Goal: Use online tool/utility: Use online tool/utility

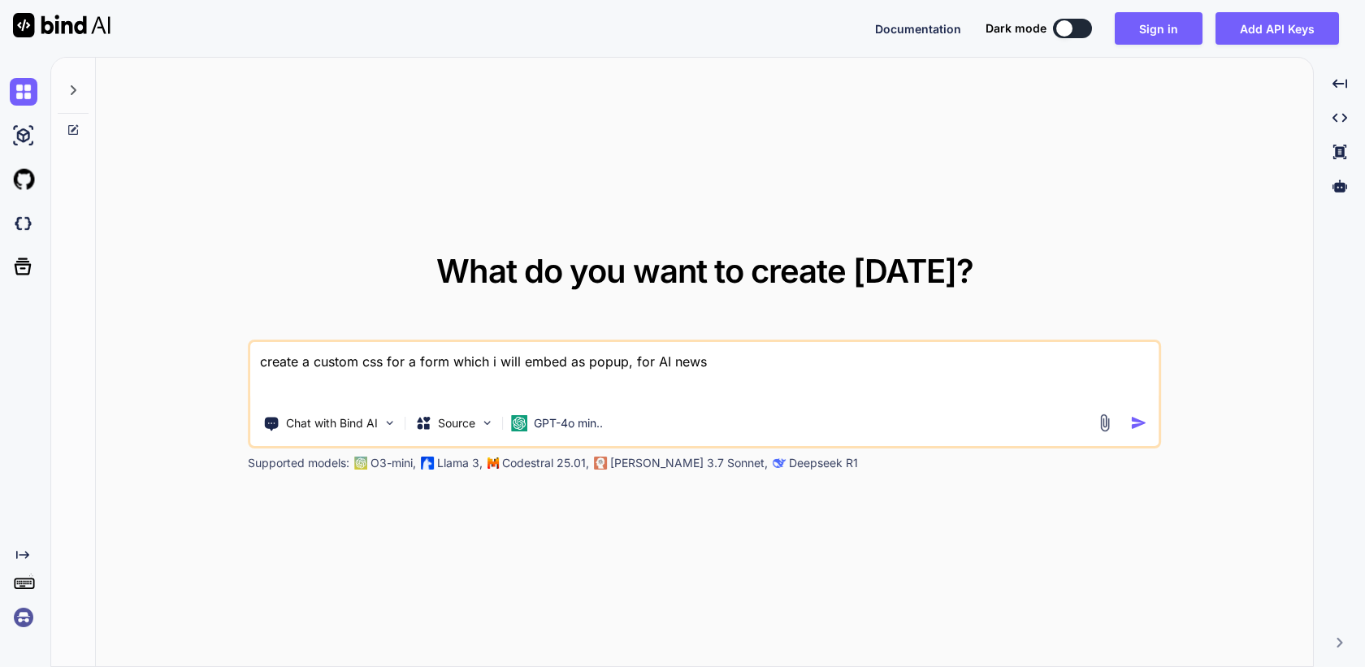
click at [26, 618] on img at bounding box center [24, 618] width 28 height 28
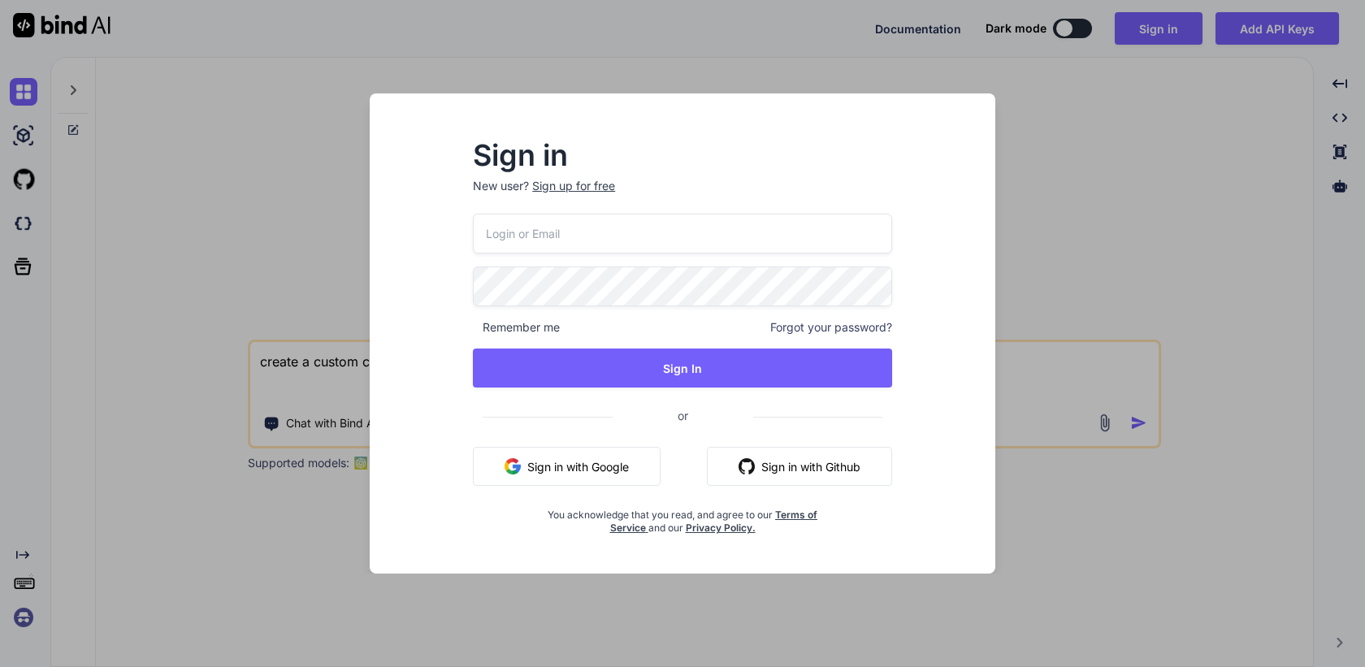
click at [561, 479] on button "Sign in with Google" at bounding box center [567, 466] width 188 height 39
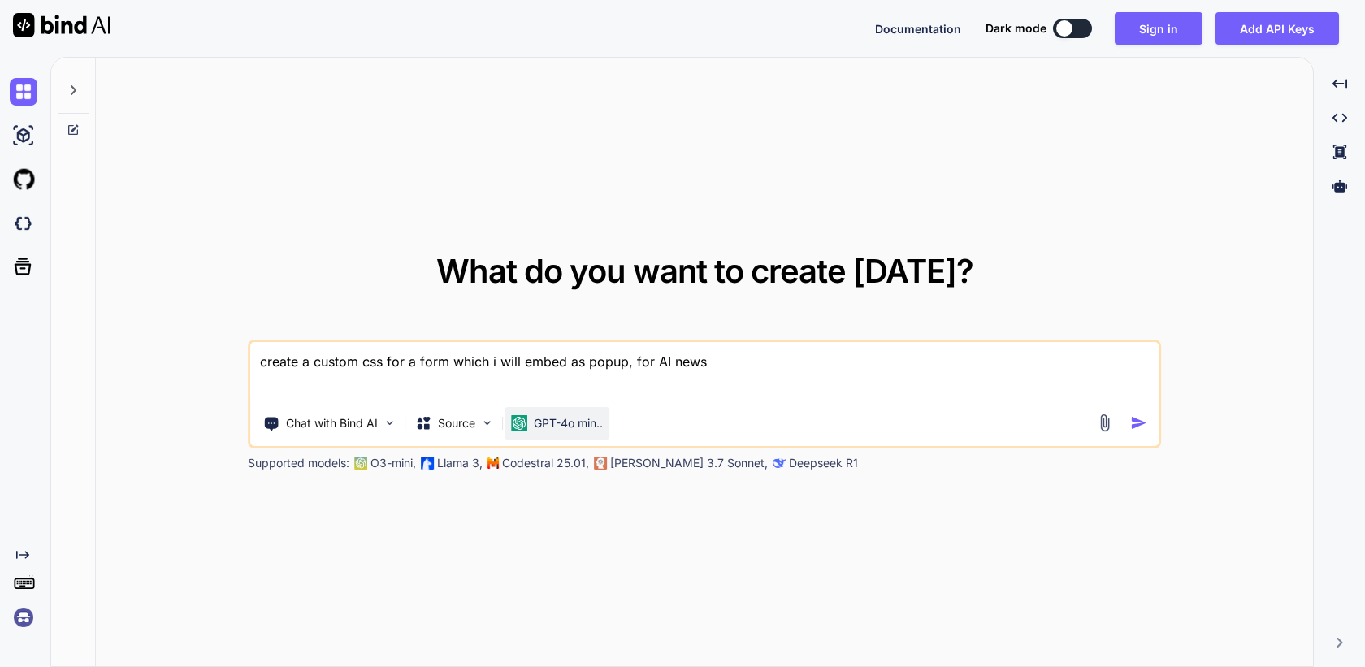
click at [542, 431] on p "GPT-4o min.." at bounding box center [568, 423] width 69 height 16
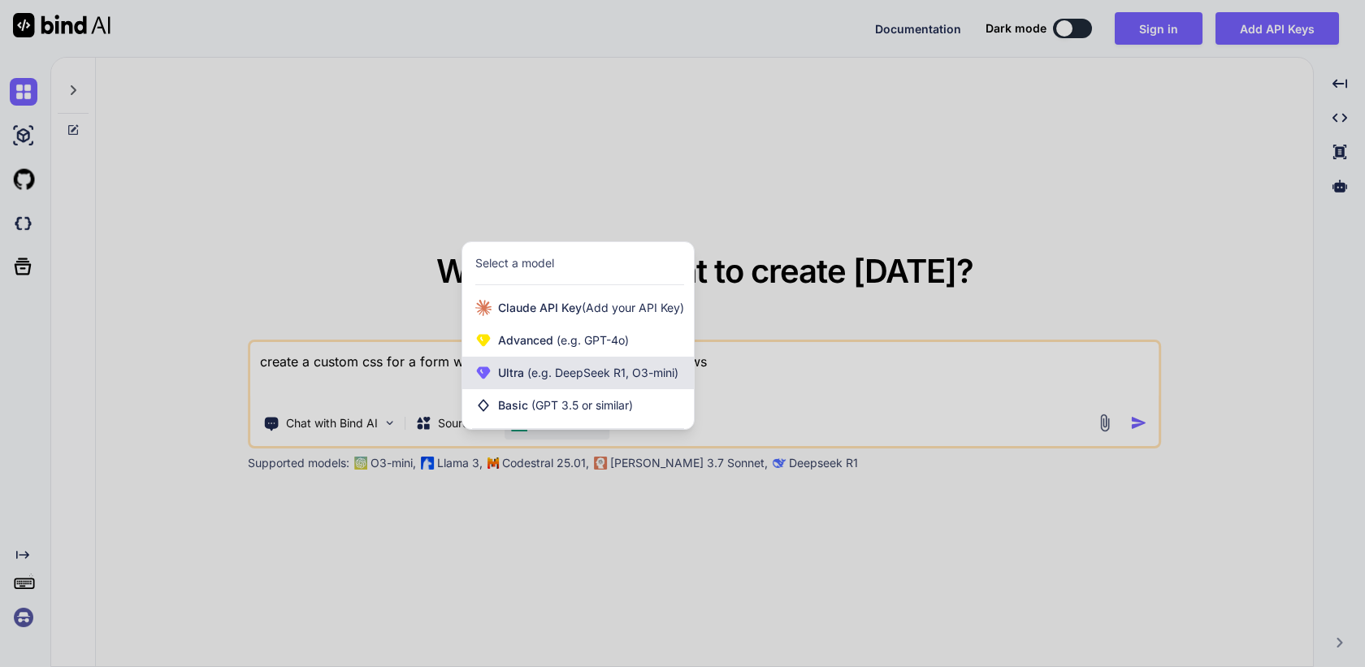
click at [595, 383] on div "Ultra (e.g. DeepSeek R1, O3-mini)" at bounding box center [578, 373] width 232 height 33
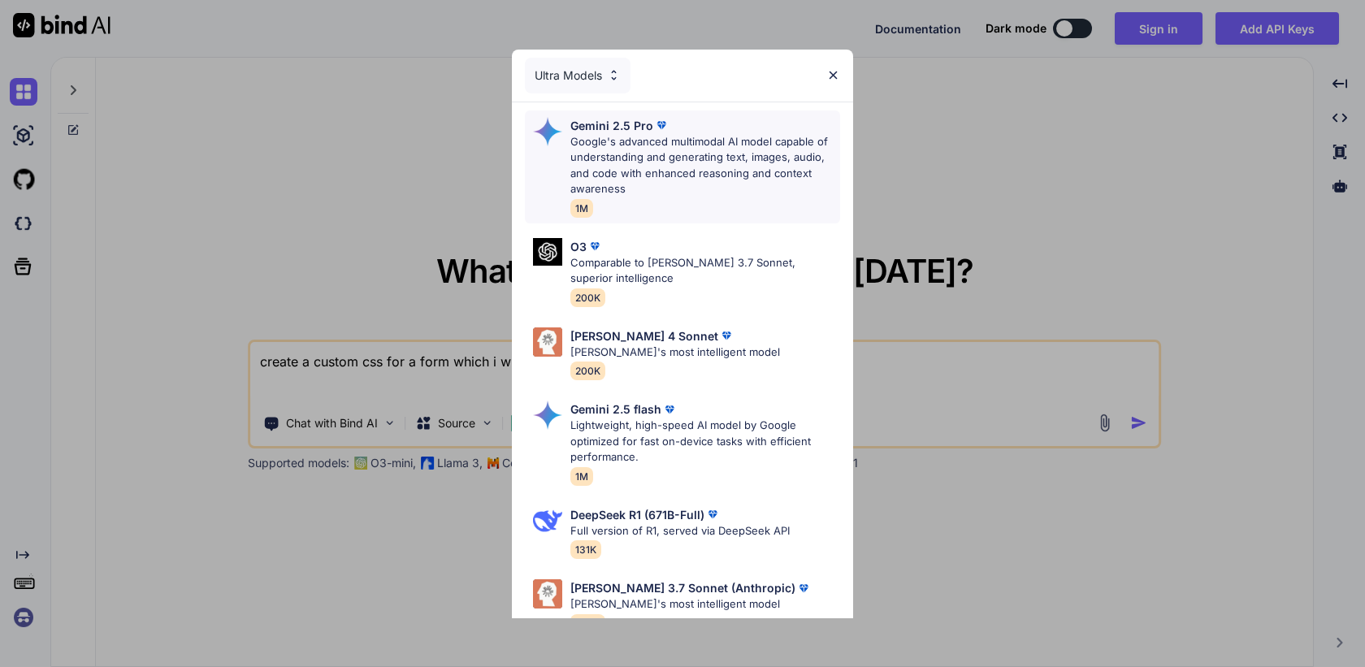
click at [725, 158] on p "Google's advanced multimodal AI model capable of understanding and generating t…" at bounding box center [705, 165] width 270 height 63
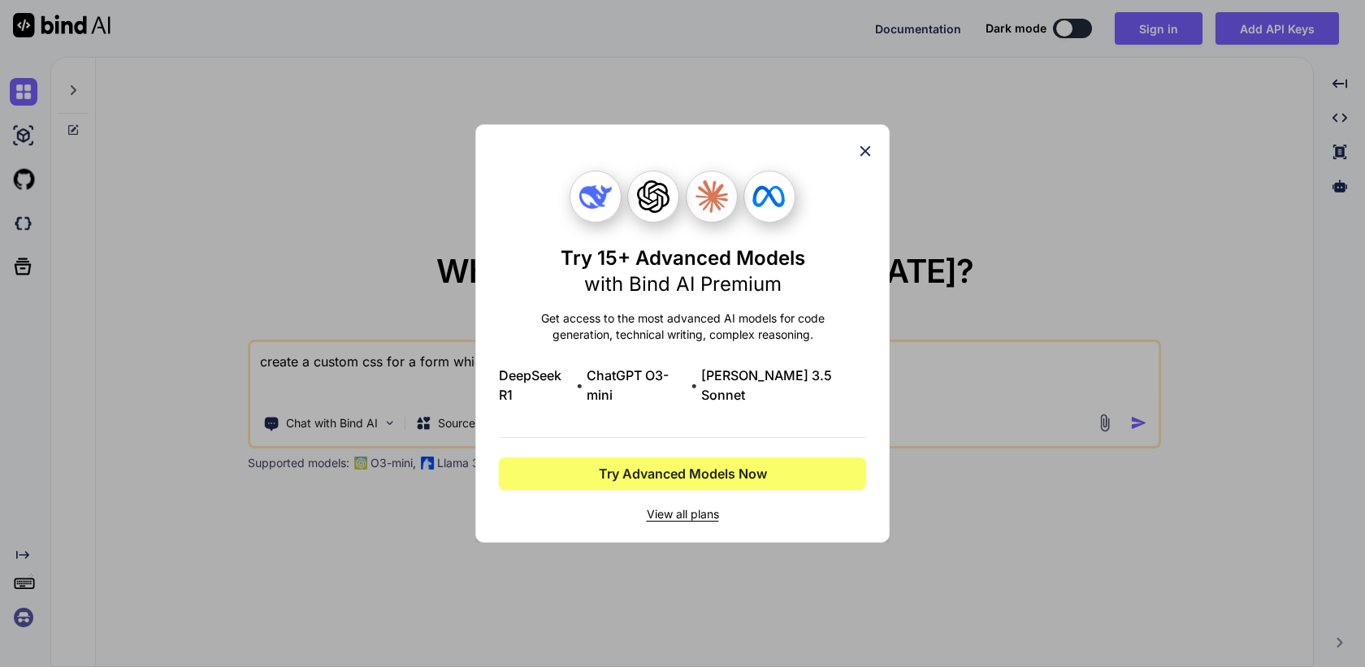
click at [867, 157] on icon at bounding box center [866, 151] width 11 height 11
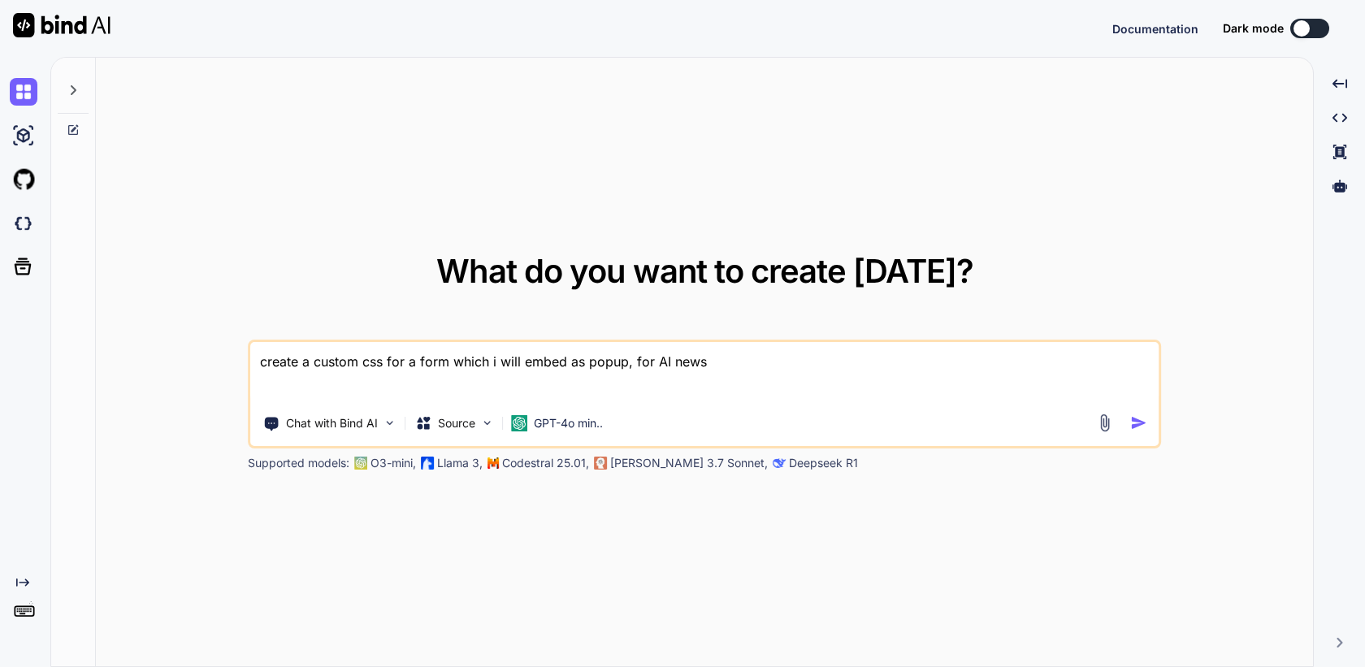
type textarea "x"
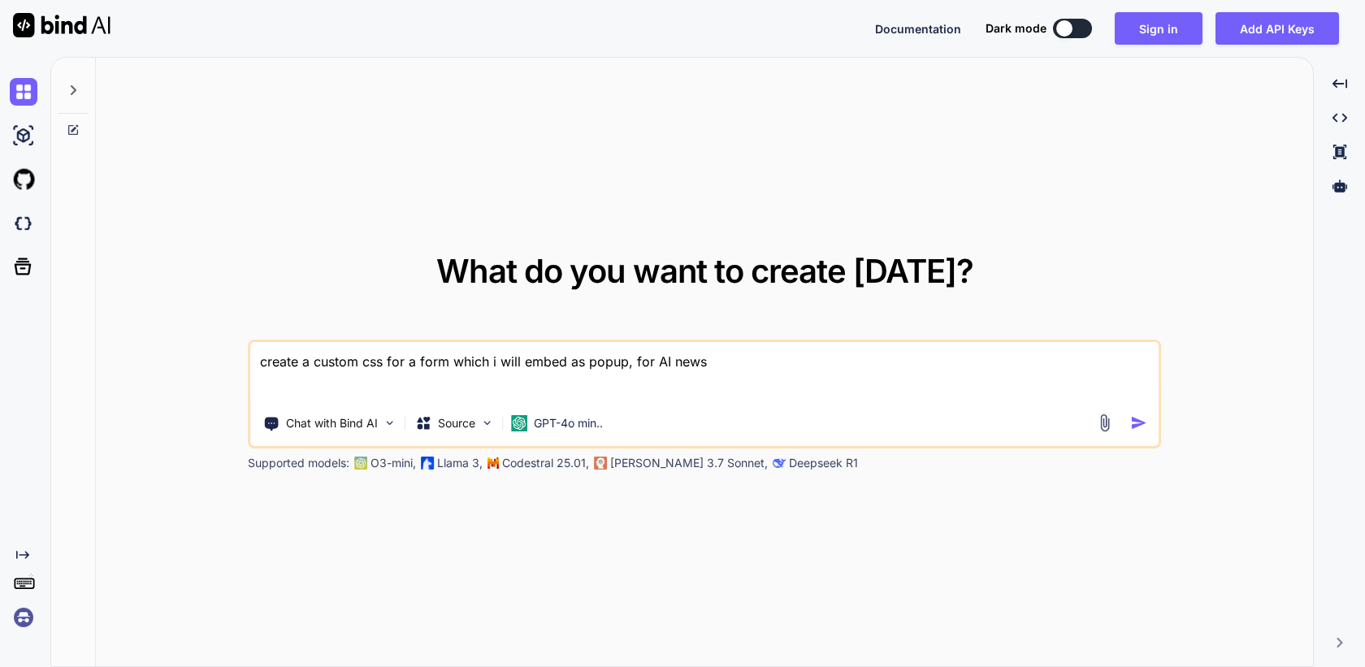
click at [634, 354] on textarea "create a custom css for a form which i will embed as popup, for AI news" at bounding box center [704, 372] width 908 height 60
type textarea "create a custom css for a form which i will embed as popup, for AI news"
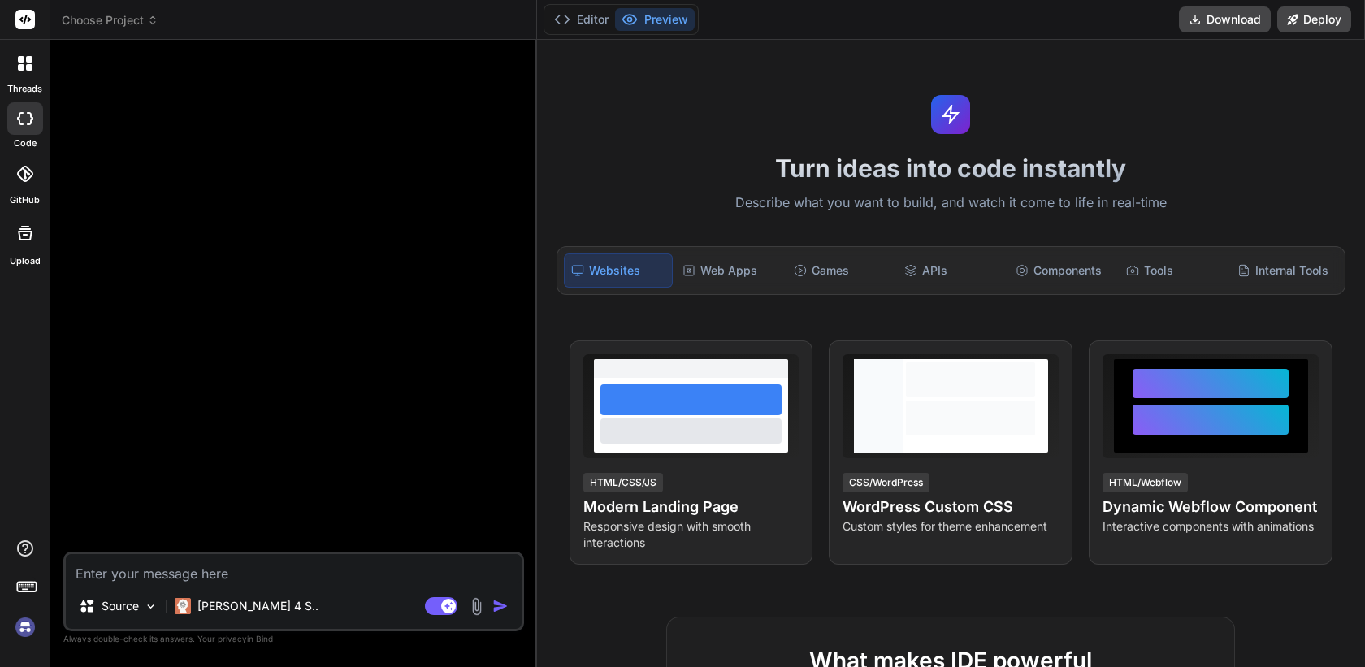
type textarea "x"
